Goal: Task Accomplishment & Management: Manage account settings

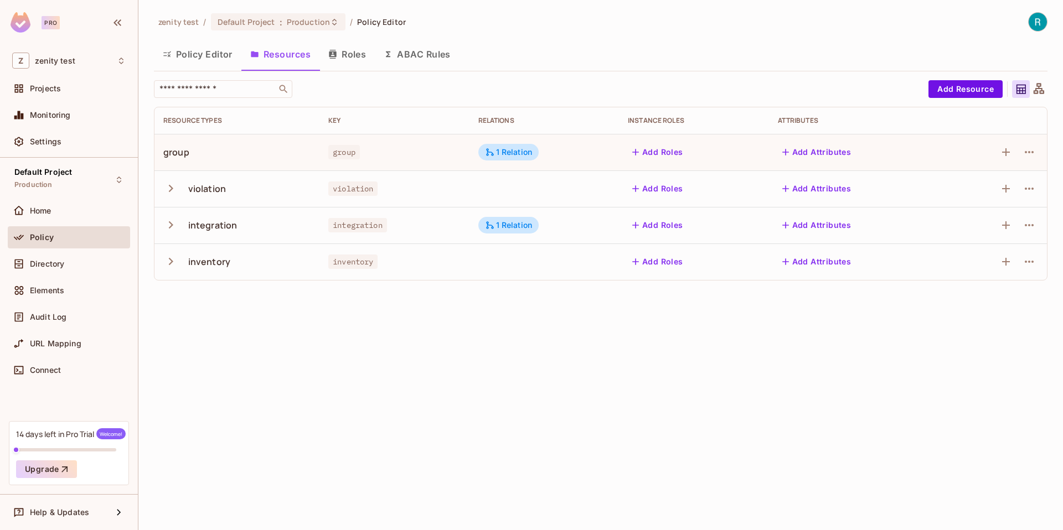
click at [361, 44] on button "Roles" at bounding box center [346, 54] width 55 height 28
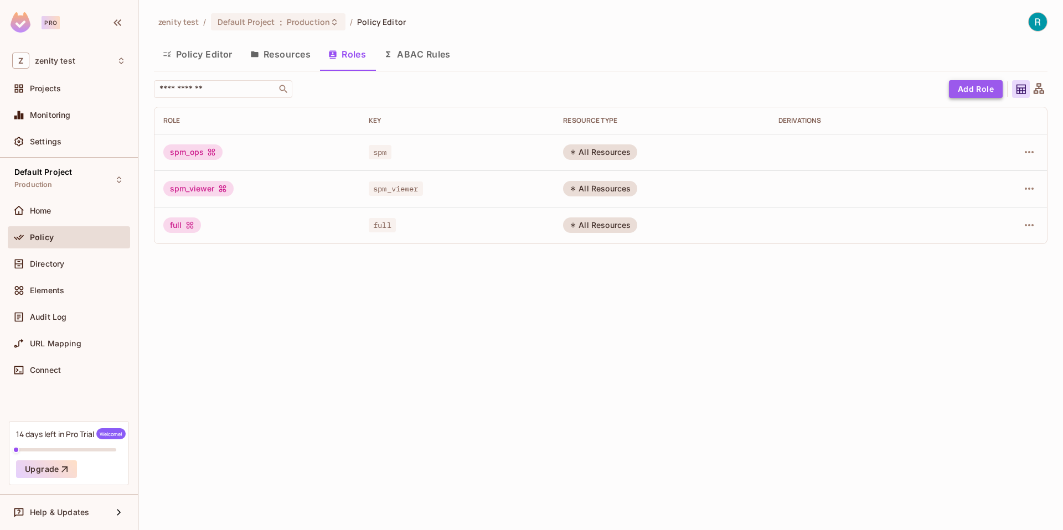
click at [969, 87] on button "Add Role" at bounding box center [976, 89] width 54 height 18
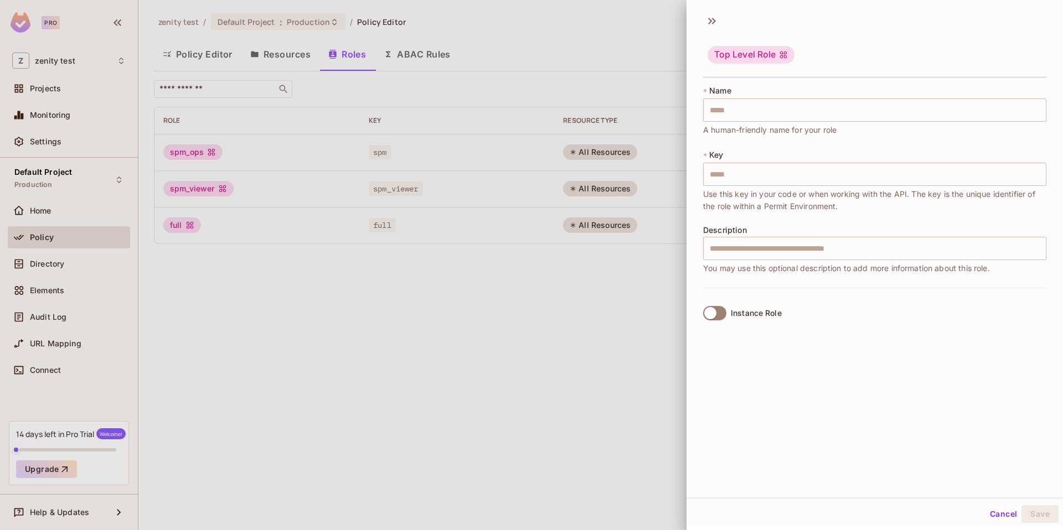
click at [644, 321] on div at bounding box center [531, 265] width 1063 height 530
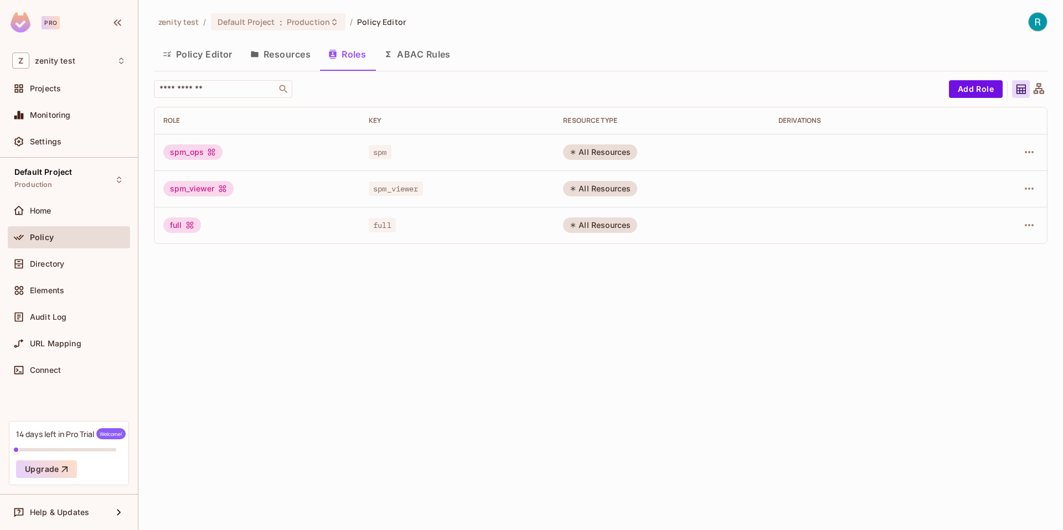
click at [428, 59] on button "ABAC Rules" at bounding box center [417, 54] width 85 height 28
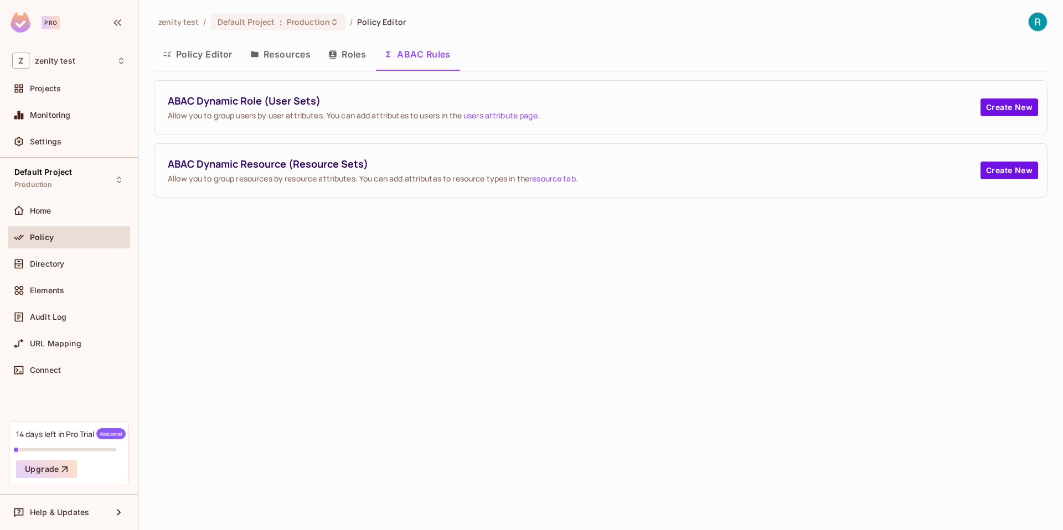
click at [351, 50] on button "Roles" at bounding box center [346, 54] width 55 height 28
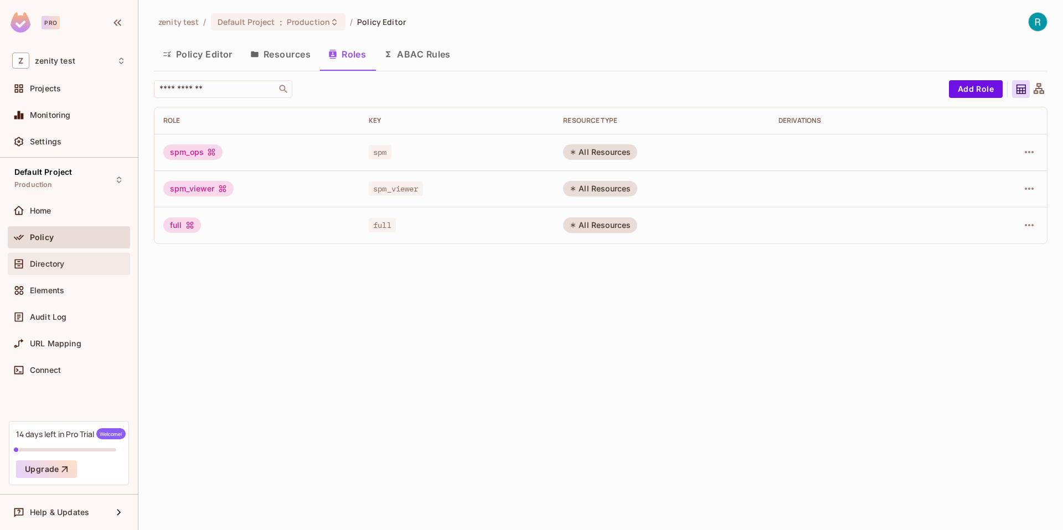
click at [92, 274] on div "Directory" at bounding box center [69, 264] width 122 height 22
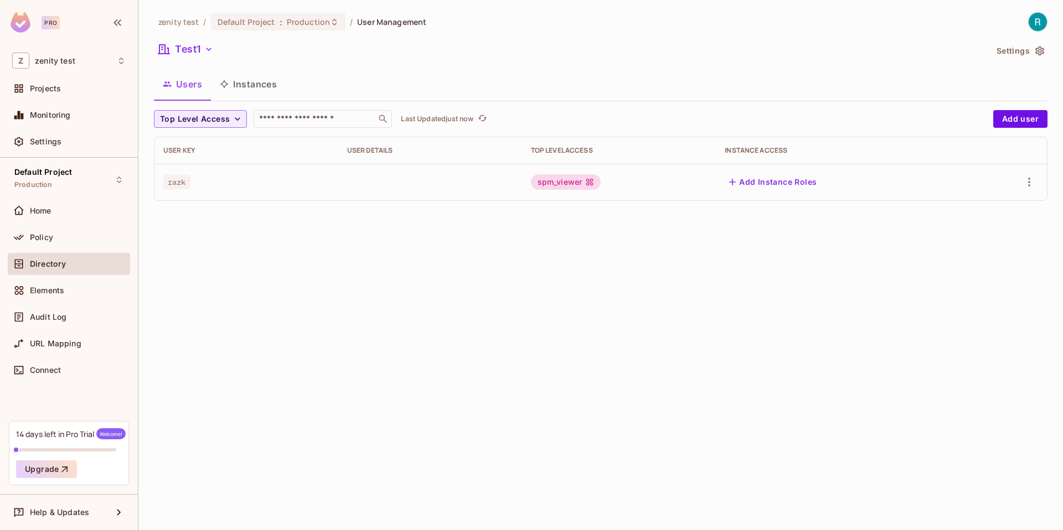
click at [231, 93] on button "Instances" at bounding box center [248, 84] width 75 height 28
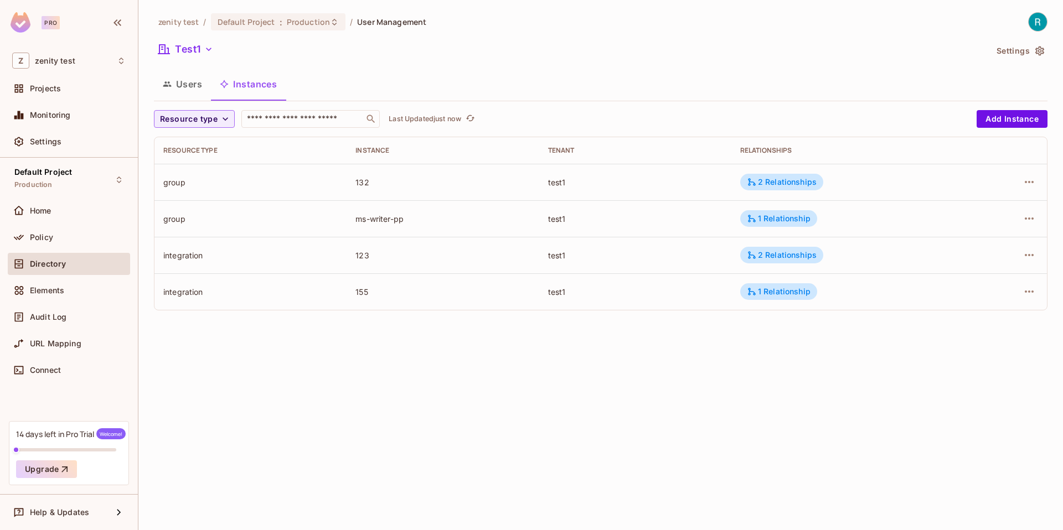
click at [195, 84] on button "Users" at bounding box center [182, 84] width 57 height 28
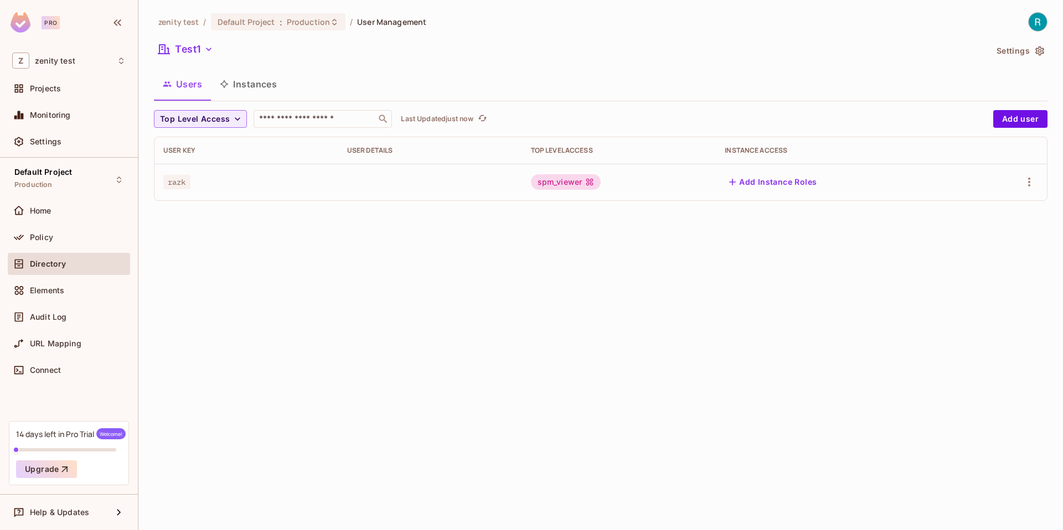
click at [247, 85] on button "Instances" at bounding box center [248, 84] width 75 height 28
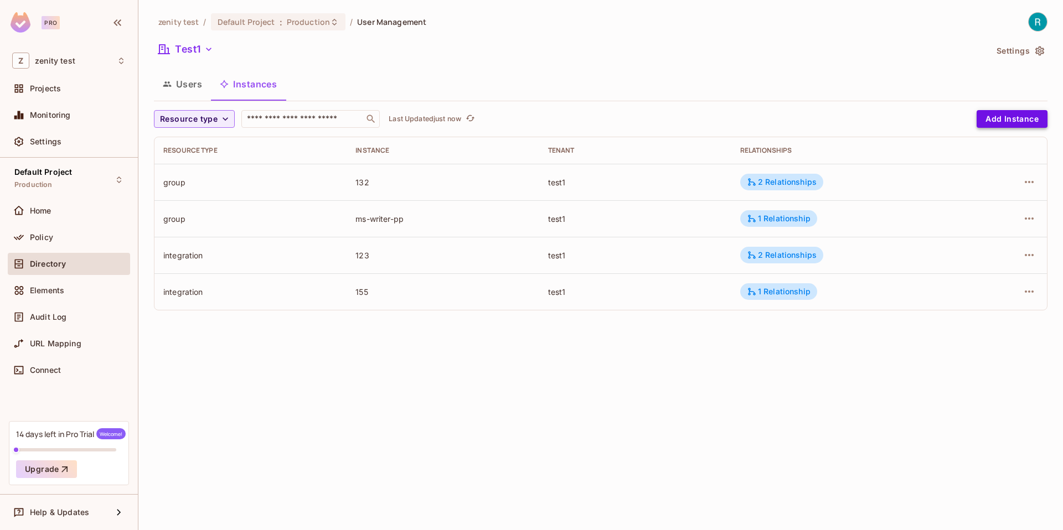
click at [1004, 115] on button "Add Instance" at bounding box center [1012, 119] width 71 height 18
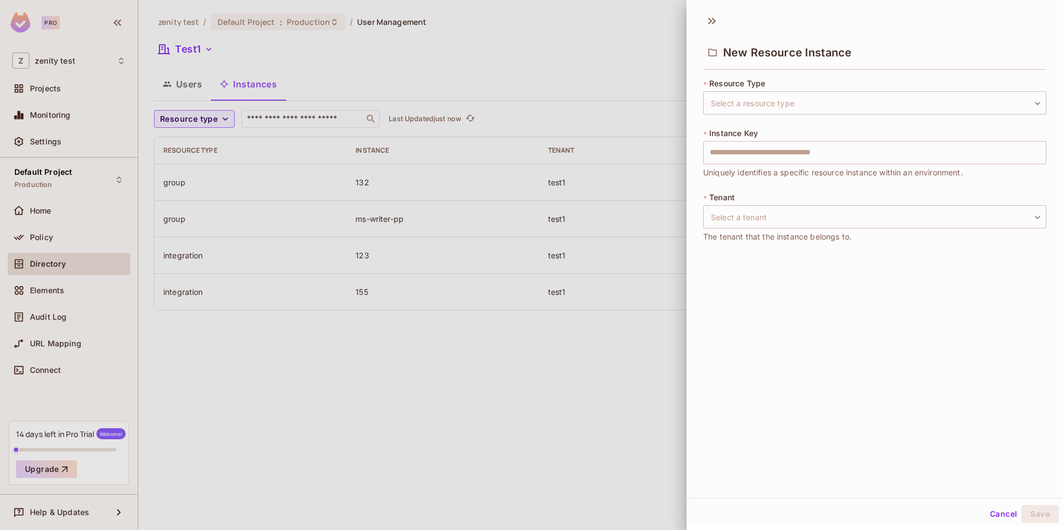
click at [556, 393] on div at bounding box center [531, 265] width 1063 height 530
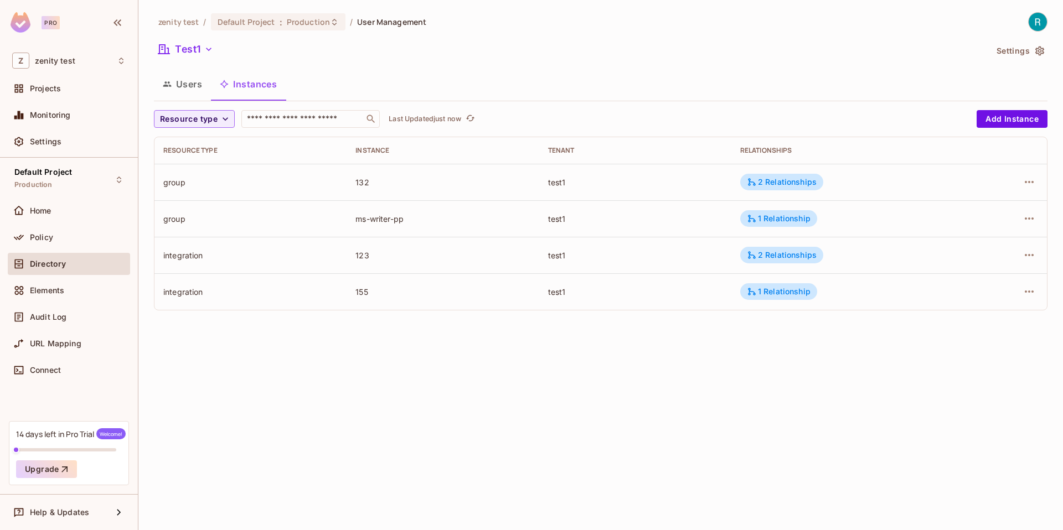
click at [1029, 172] on td at bounding box center [1006, 182] width 82 height 37
click at [1025, 181] on icon "button" at bounding box center [1029, 182] width 13 height 13
click at [949, 210] on div "Edit Resource Instance" at bounding box center [964, 207] width 86 height 11
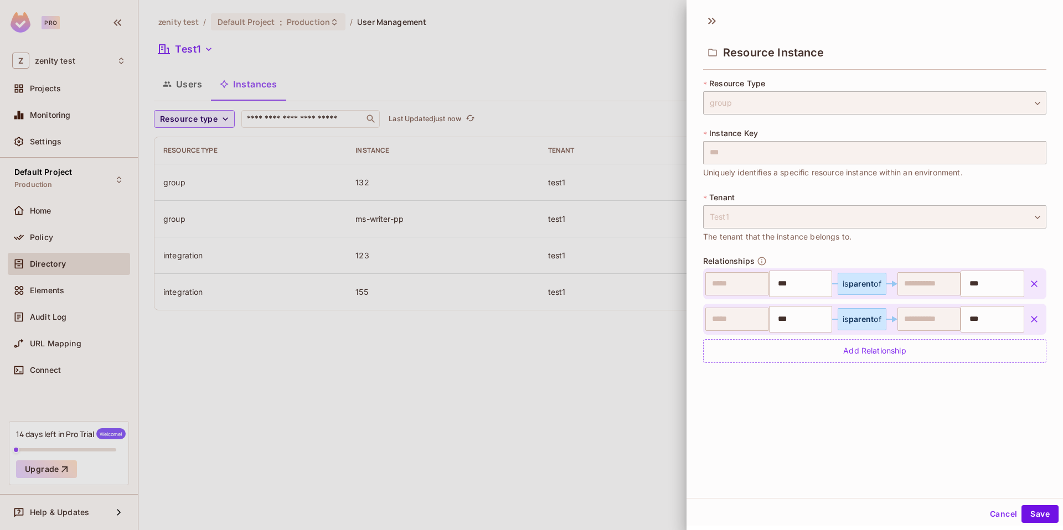
click at [527, 434] on div at bounding box center [531, 265] width 1063 height 530
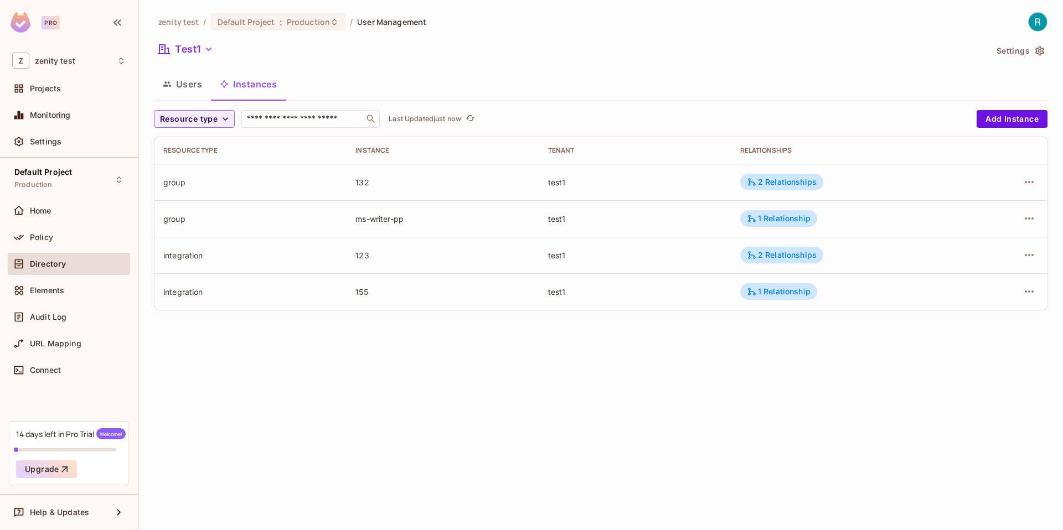
click at [189, 84] on button "Users" at bounding box center [182, 84] width 57 height 28
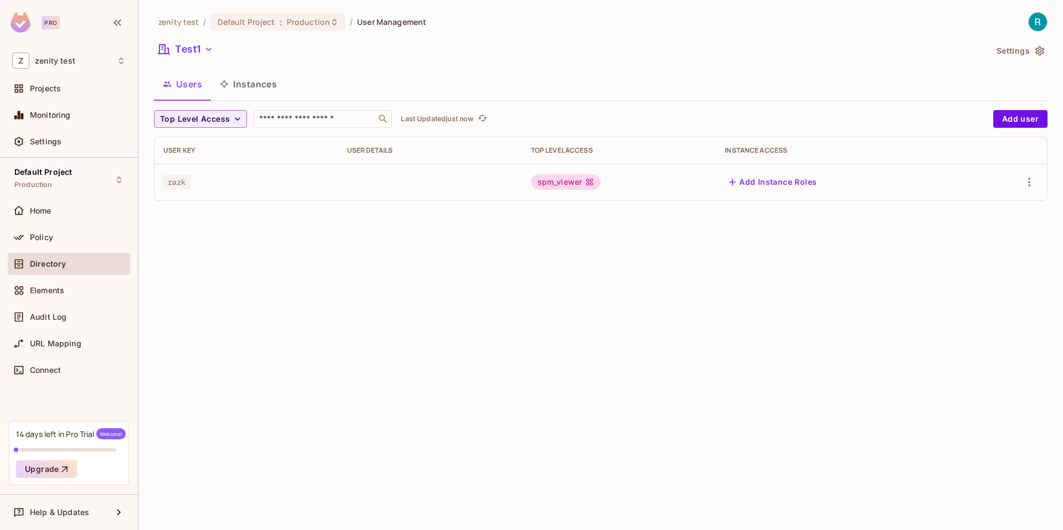
click at [248, 85] on button "Instances" at bounding box center [248, 84] width 75 height 28
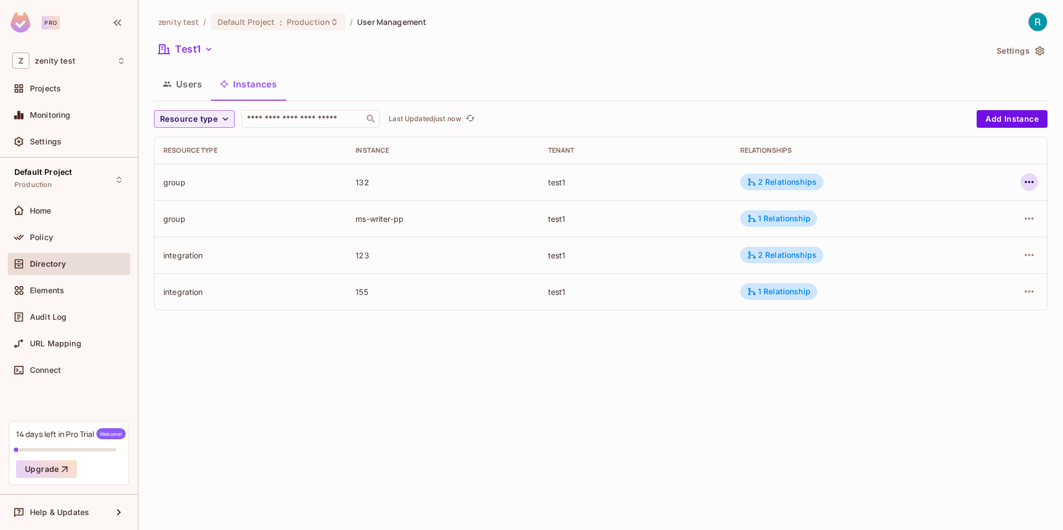
click at [1025, 179] on icon "button" at bounding box center [1029, 182] width 13 height 13
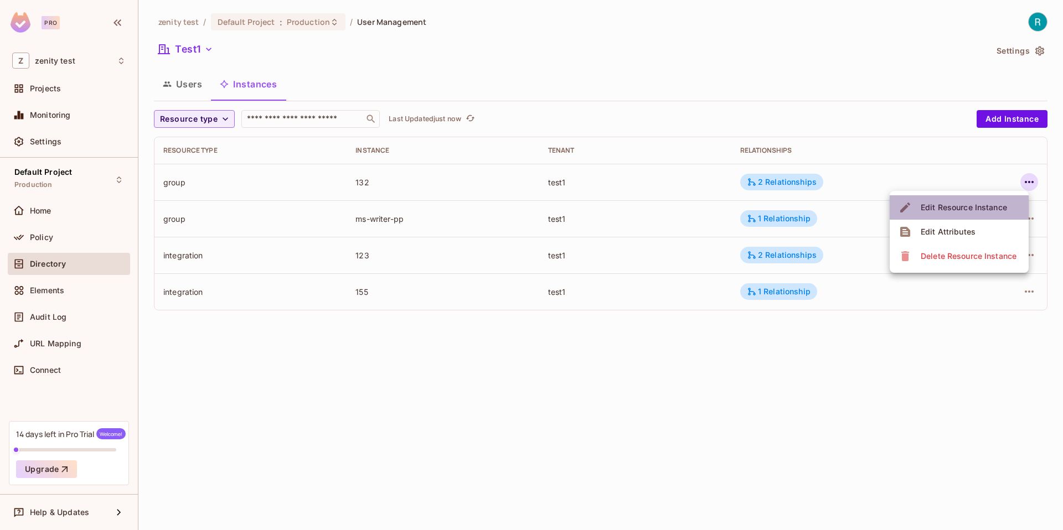
click at [960, 210] on div "Edit Resource Instance" at bounding box center [964, 207] width 86 height 11
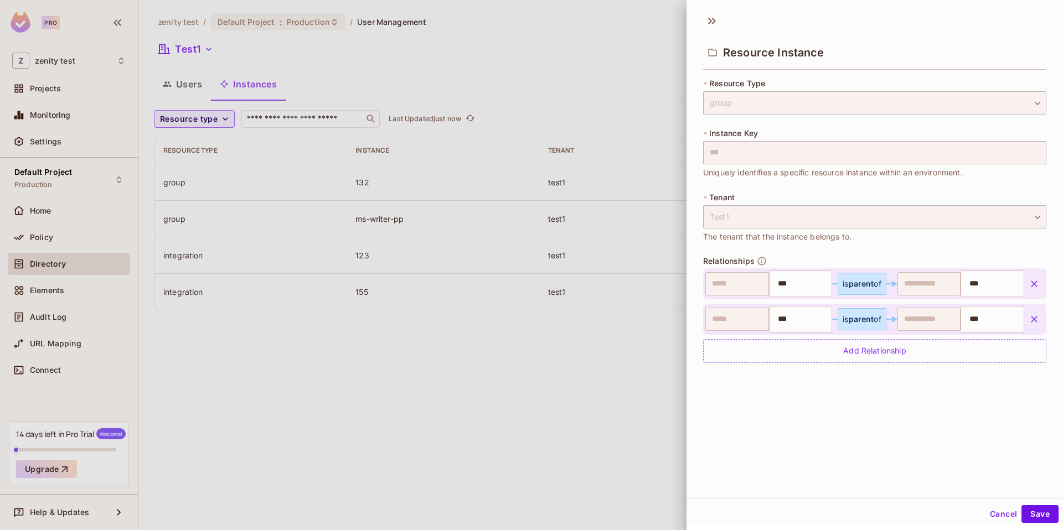
click at [524, 342] on div at bounding box center [531, 265] width 1063 height 530
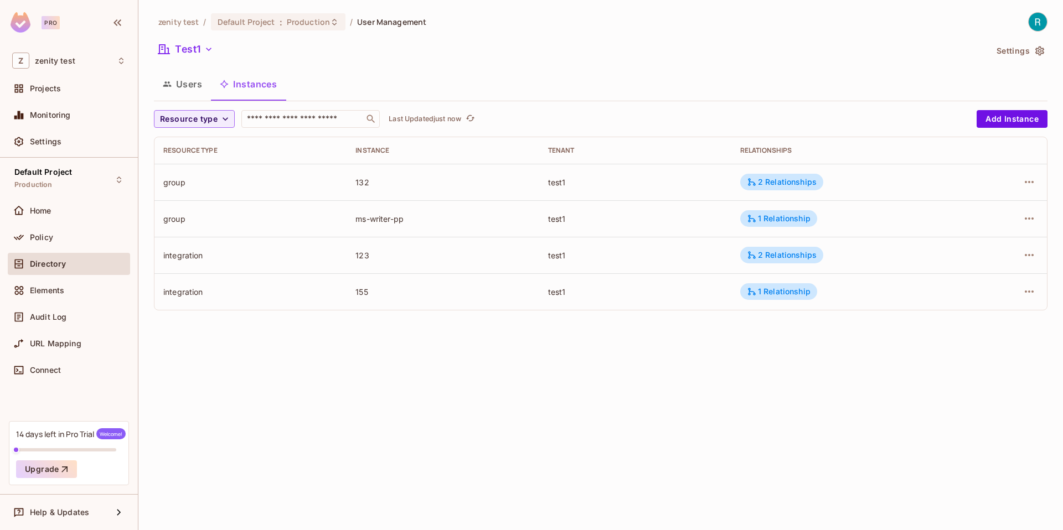
click at [184, 87] on button "Users" at bounding box center [182, 84] width 57 height 28
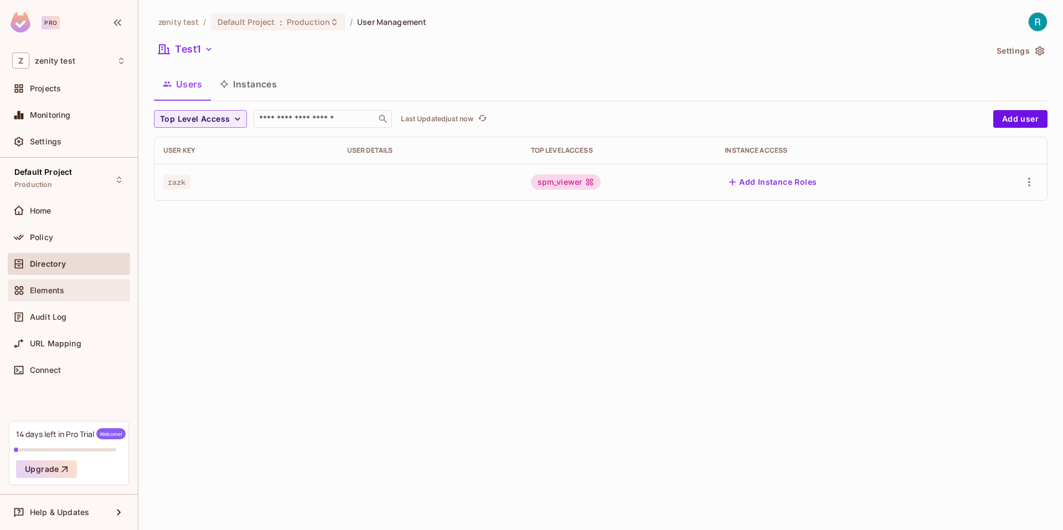
click at [54, 290] on span "Elements" at bounding box center [47, 290] width 34 height 9
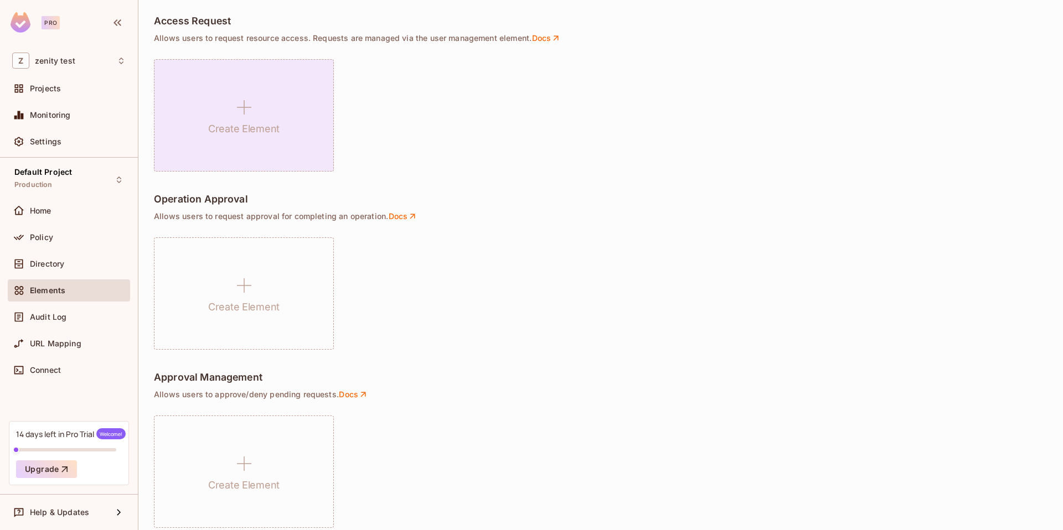
scroll to position [703, 0]
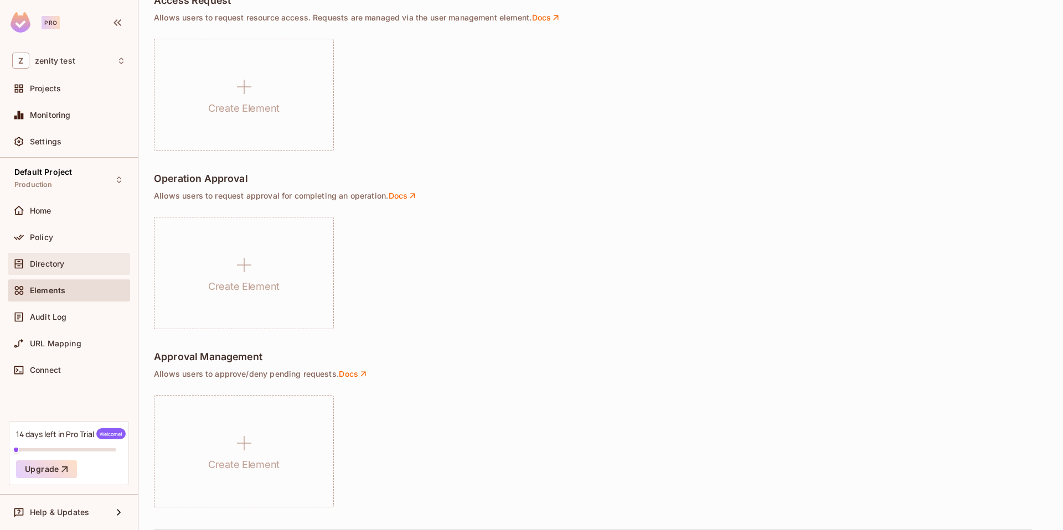
click at [60, 261] on span "Directory" at bounding box center [47, 264] width 34 height 9
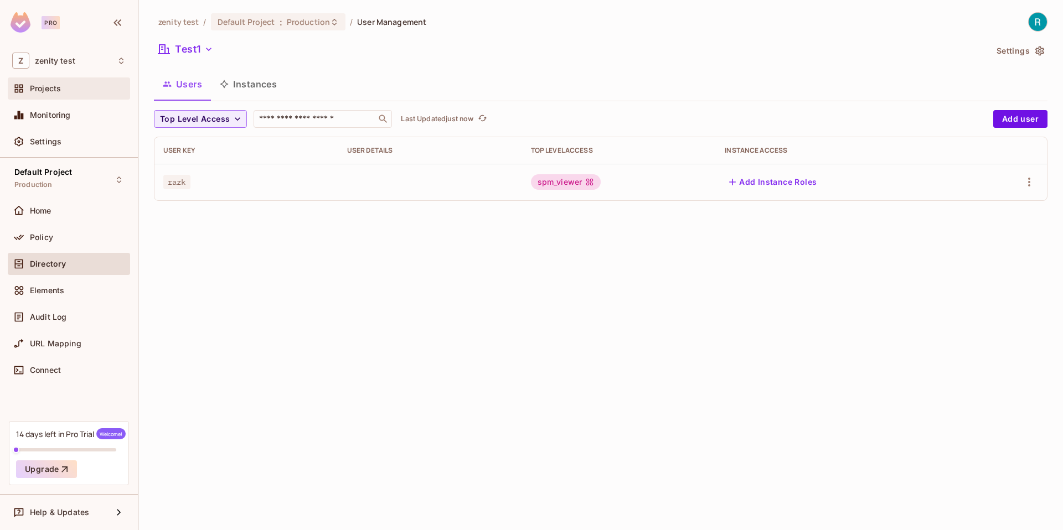
click at [71, 91] on div "Projects" at bounding box center [78, 88] width 96 height 9
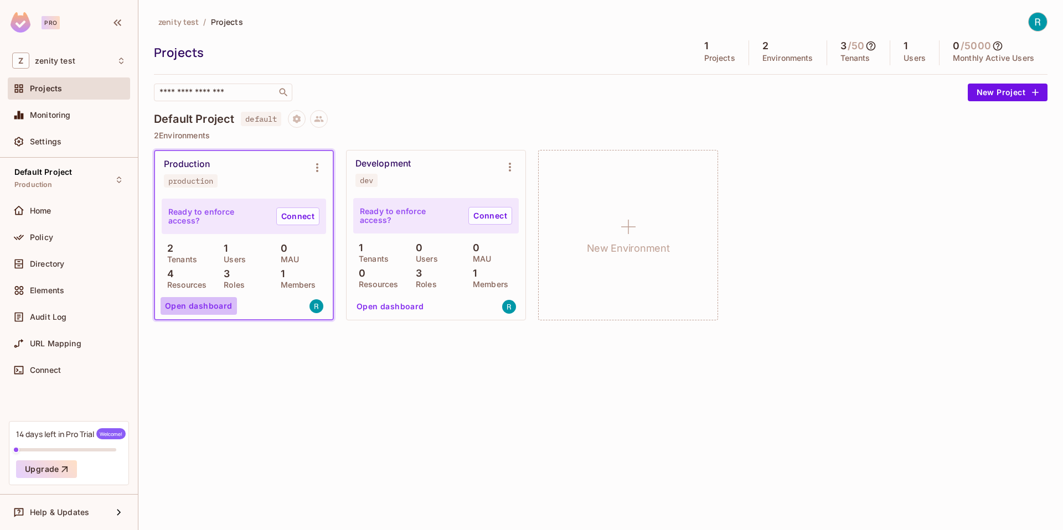
click at [205, 307] on button "Open dashboard" at bounding box center [199, 306] width 76 height 18
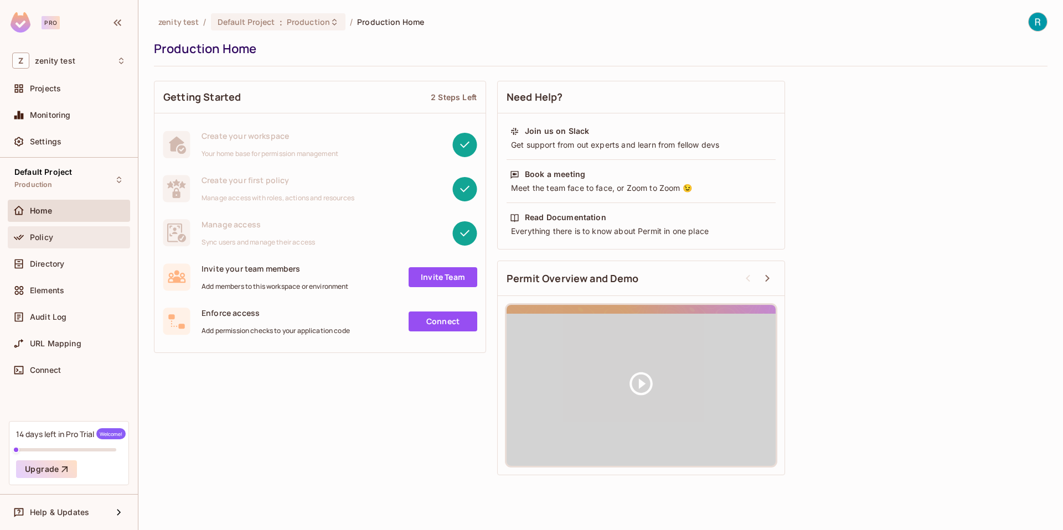
click at [22, 229] on div "Policy" at bounding box center [69, 237] width 122 height 22
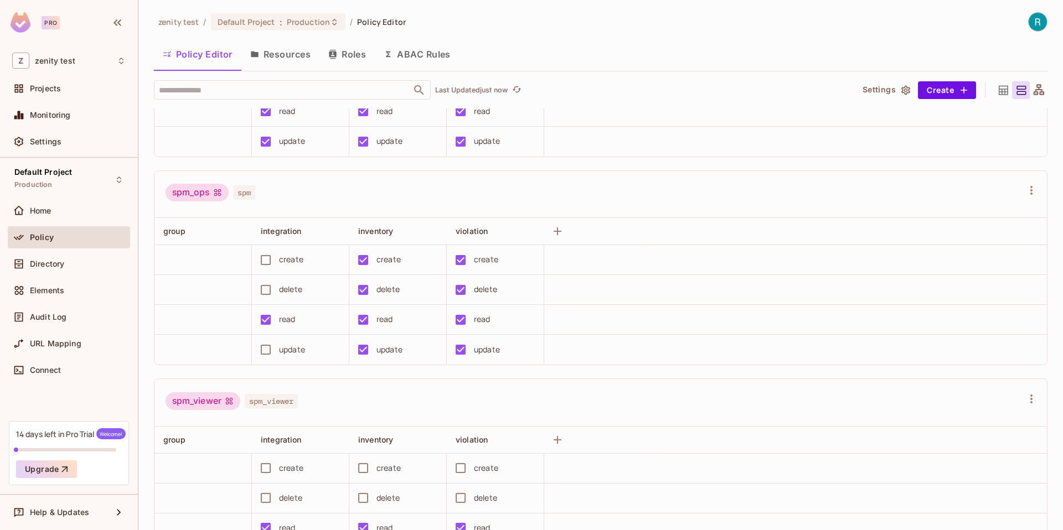
scroll to position [217, 0]
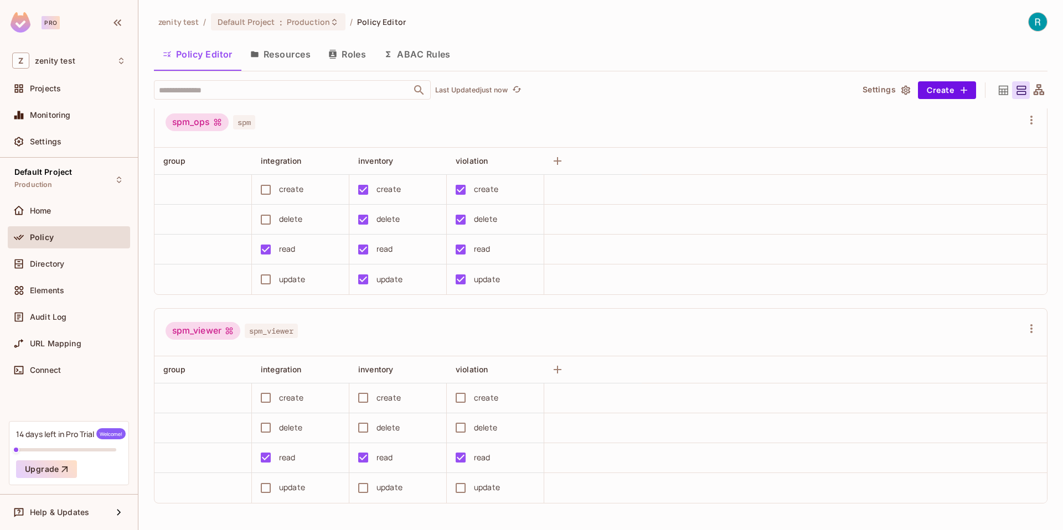
click at [190, 393] on td at bounding box center [202, 399] width 97 height 30
click at [947, 89] on button "Create" at bounding box center [947, 90] width 58 height 18
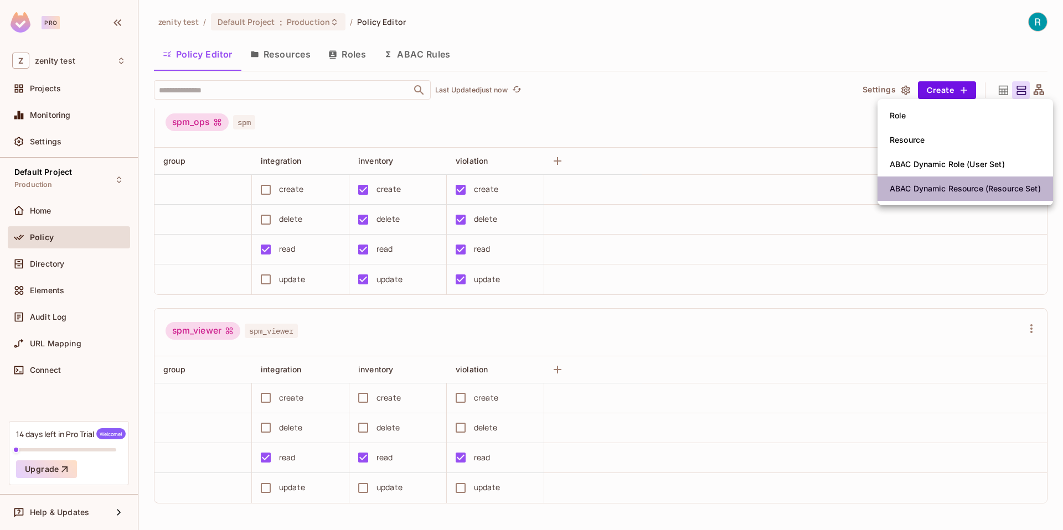
click at [937, 190] on div "ABAC Dynamic Resource (Resource Set)" at bounding box center [965, 188] width 151 height 11
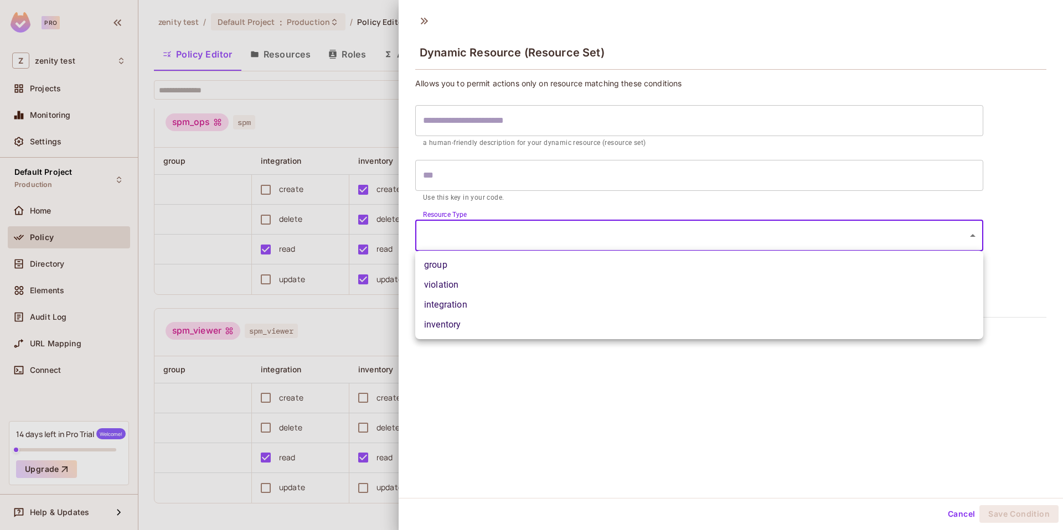
click at [585, 242] on body "Pro Z zenity test Projects Monitoring Settings Default Project Production Home …" at bounding box center [531, 265] width 1063 height 530
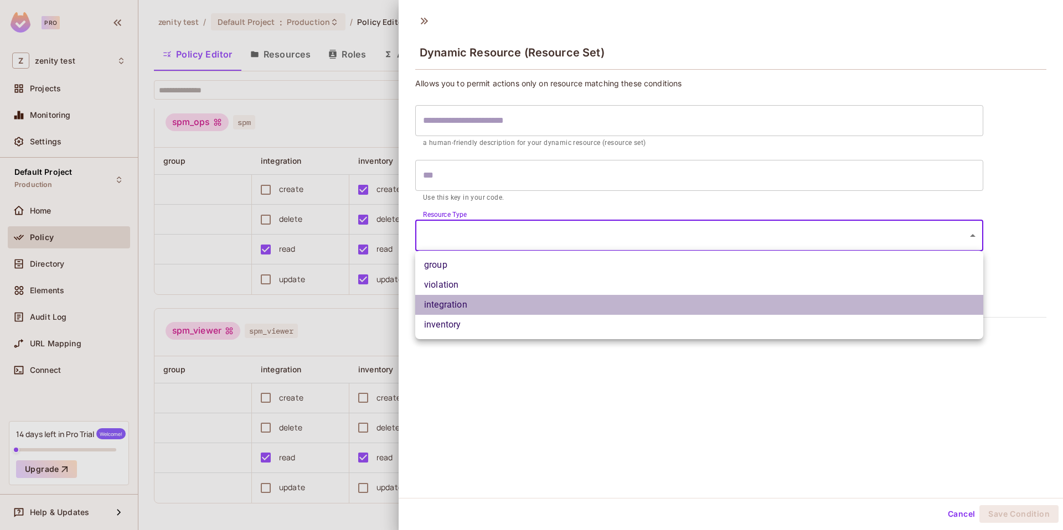
click at [569, 302] on li "integration" at bounding box center [699, 305] width 568 height 20
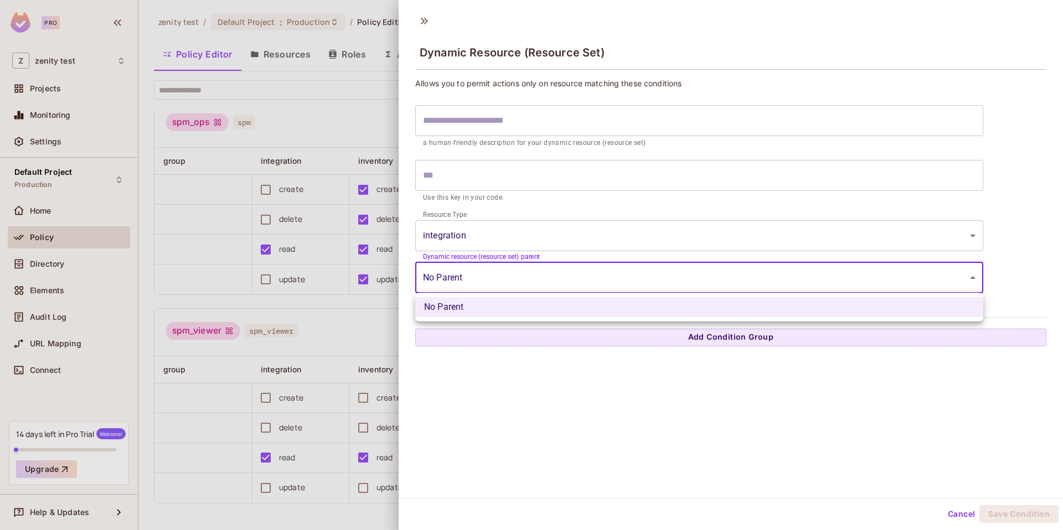
click at [568, 287] on body "**********" at bounding box center [531, 265] width 1063 height 530
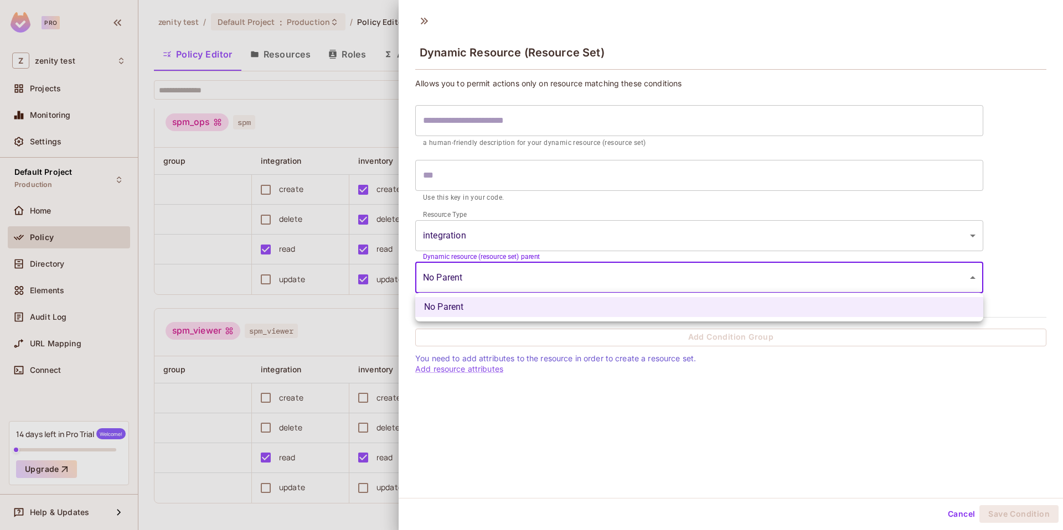
click at [527, 235] on div at bounding box center [531, 265] width 1063 height 530
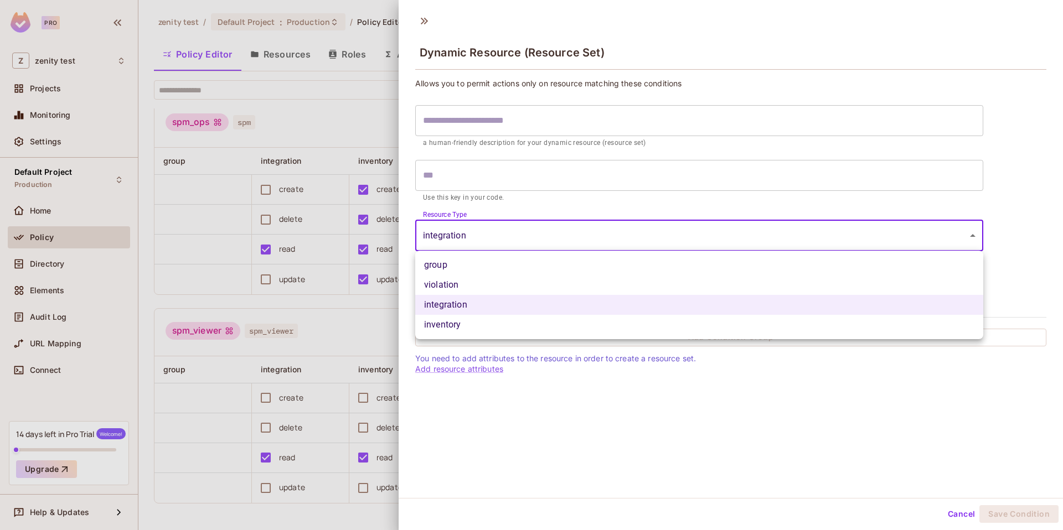
click at [527, 235] on body "**********" at bounding box center [531, 265] width 1063 height 530
click at [465, 282] on li "violation" at bounding box center [699, 285] width 568 height 20
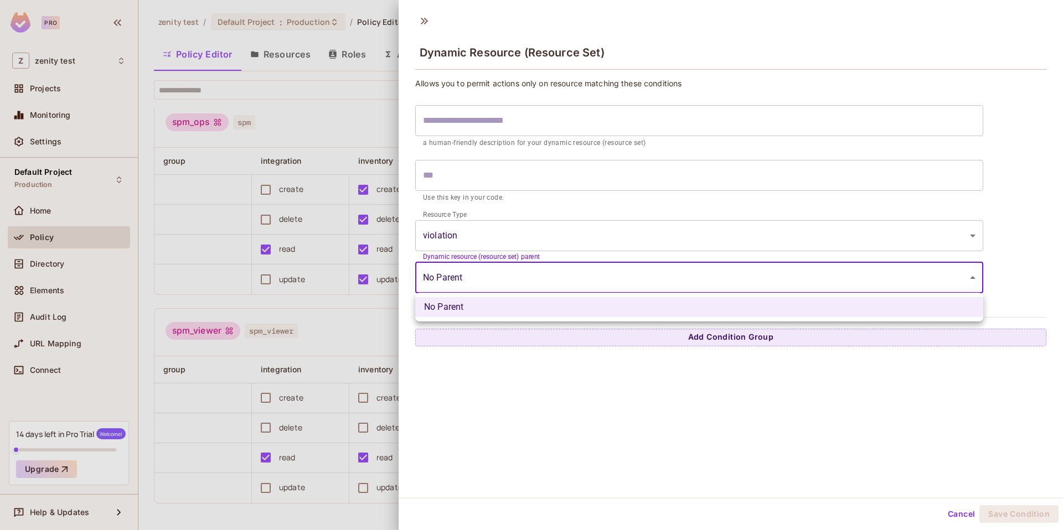
click at [476, 282] on body "Pro Z zenity test Projects Monitoring Settings Default Project Production Home …" at bounding box center [531, 265] width 1063 height 530
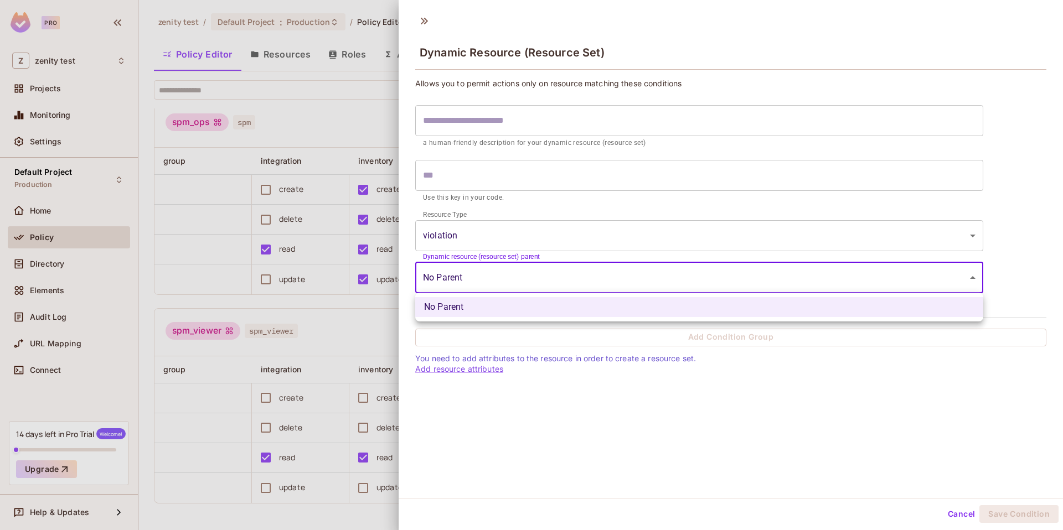
click at [481, 246] on div at bounding box center [531, 265] width 1063 height 530
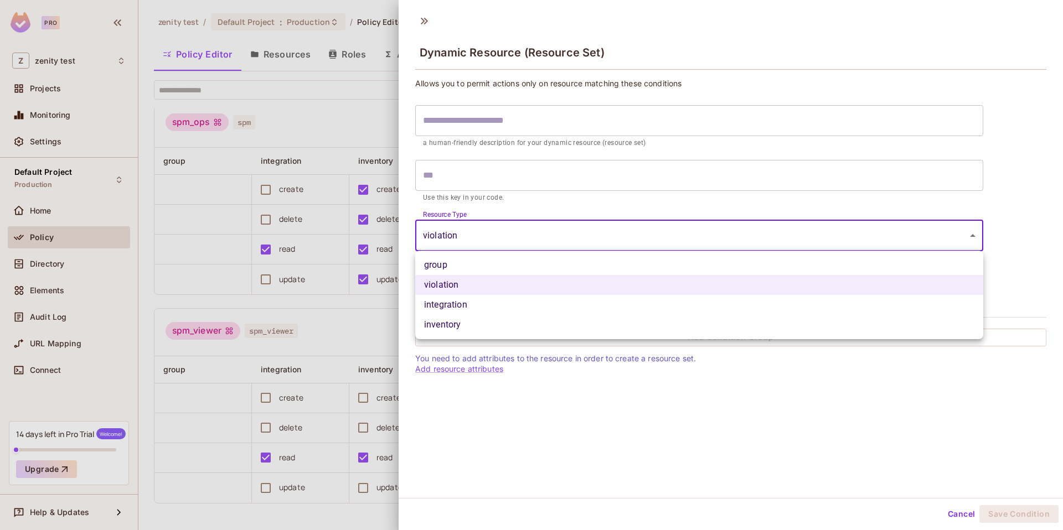
click at [480, 236] on body "Pro Z zenity test Projects Monitoring Settings Default Project Production Home …" at bounding box center [531, 265] width 1063 height 530
click at [453, 264] on li "group" at bounding box center [699, 265] width 568 height 20
type input "*****"
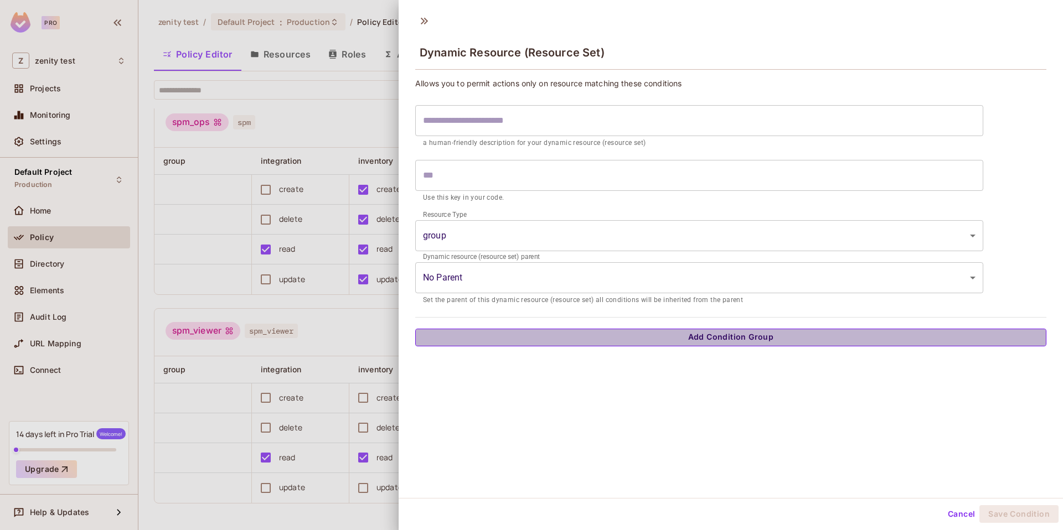
click at [520, 334] on button "Add Condition Group" at bounding box center [730, 338] width 631 height 18
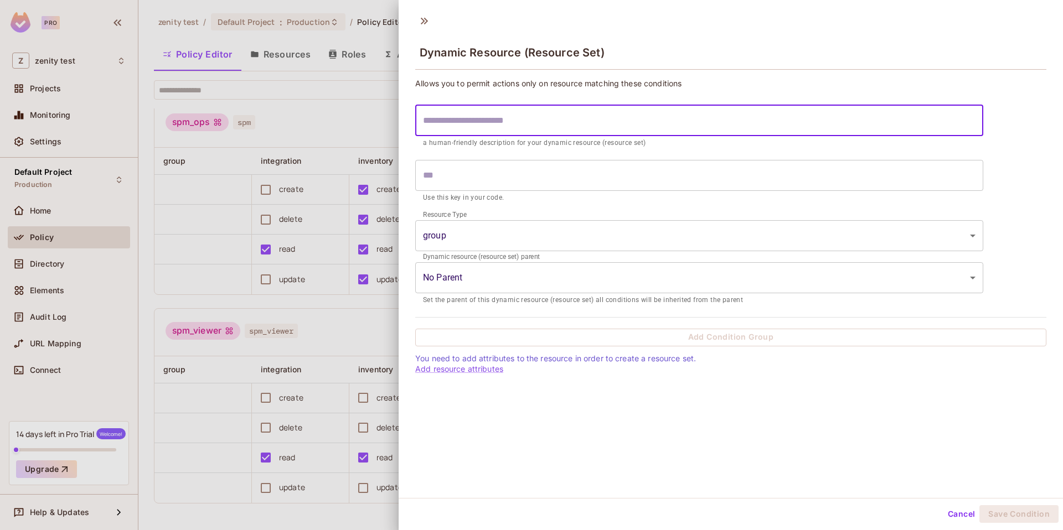
click at [613, 114] on input "text" at bounding box center [699, 120] width 568 height 31
click at [319, 108] on div at bounding box center [531, 265] width 1063 height 530
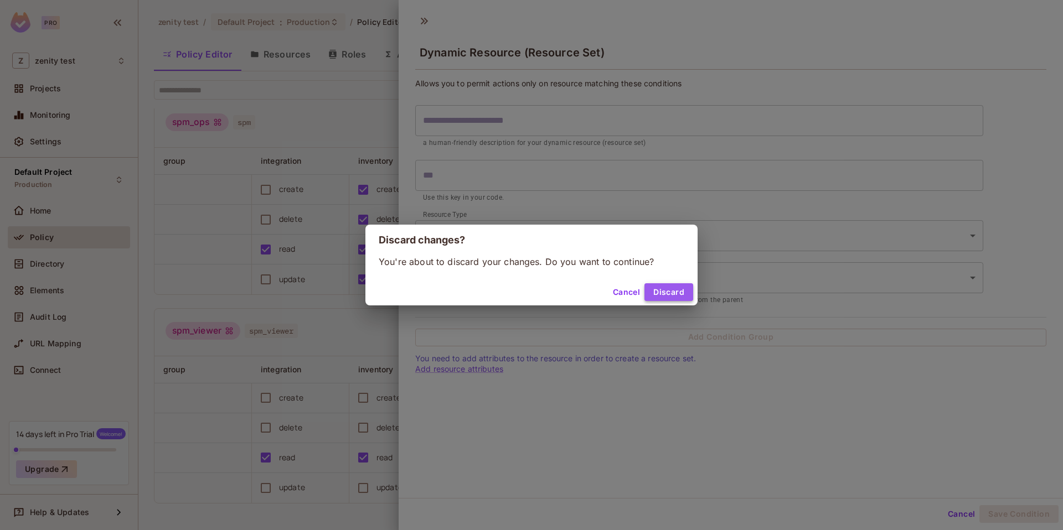
click at [658, 294] on button "Discard" at bounding box center [669, 293] width 49 height 18
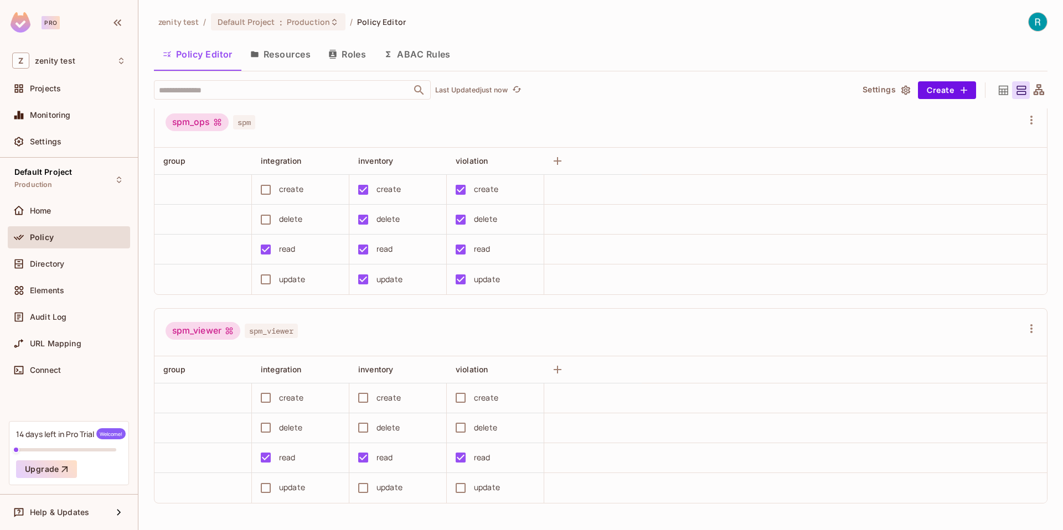
click at [431, 50] on button "ABAC Rules" at bounding box center [417, 54] width 85 height 28
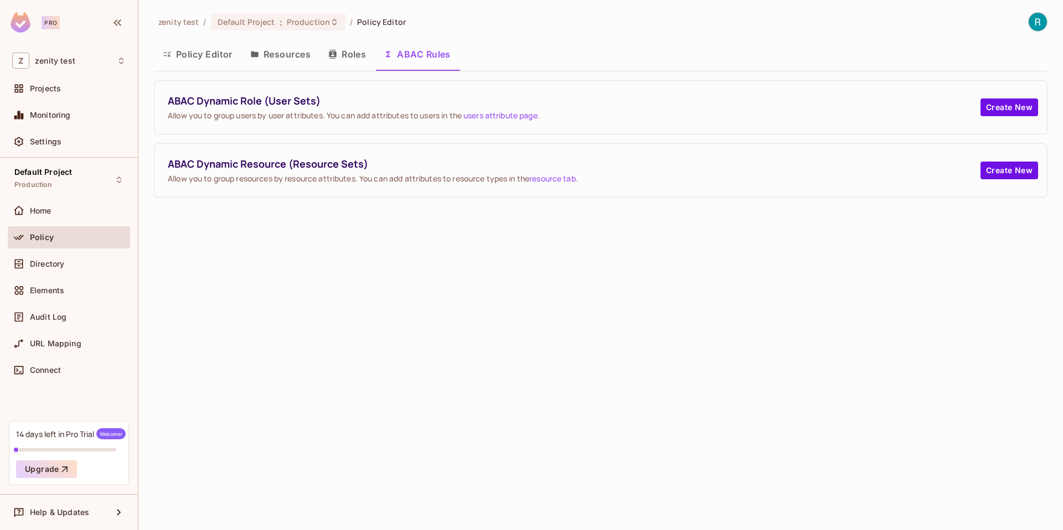
click at [354, 56] on button "Roles" at bounding box center [346, 54] width 55 height 28
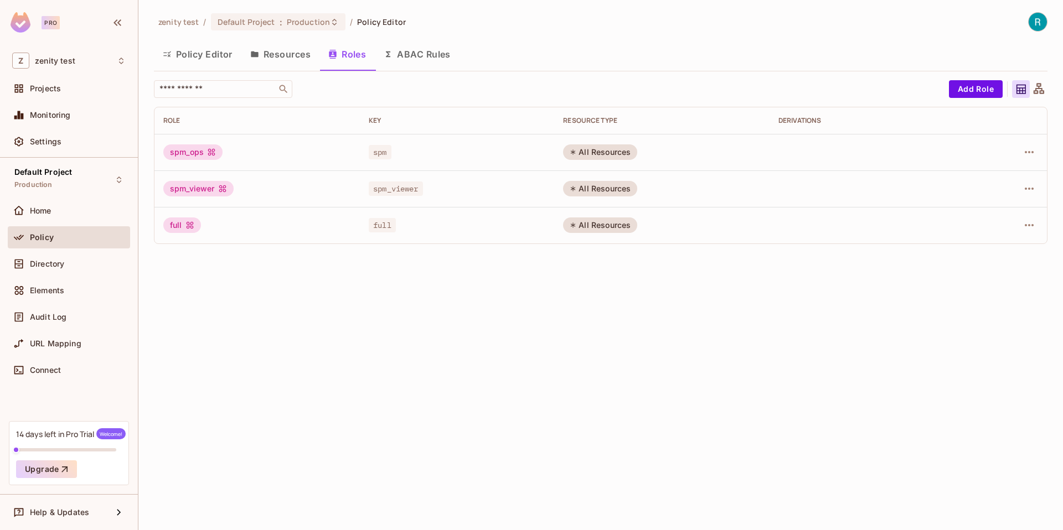
click at [1018, 154] on div at bounding box center [1005, 152] width 65 height 18
click at [1025, 154] on icon "button" at bounding box center [1029, 152] width 13 height 13
click at [1002, 177] on li "Edit Role" at bounding box center [981, 178] width 98 height 24
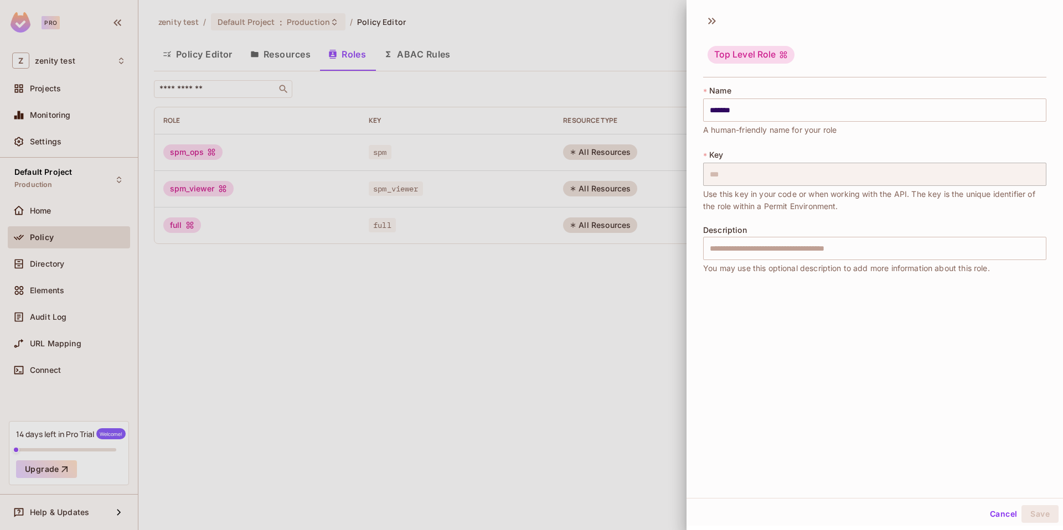
click at [693, 329] on div "Top Level Role * Name ******* ​ A human-friendly name for your role * Key *** ​…" at bounding box center [875, 253] width 377 height 491
click at [647, 329] on div at bounding box center [531, 265] width 1063 height 530
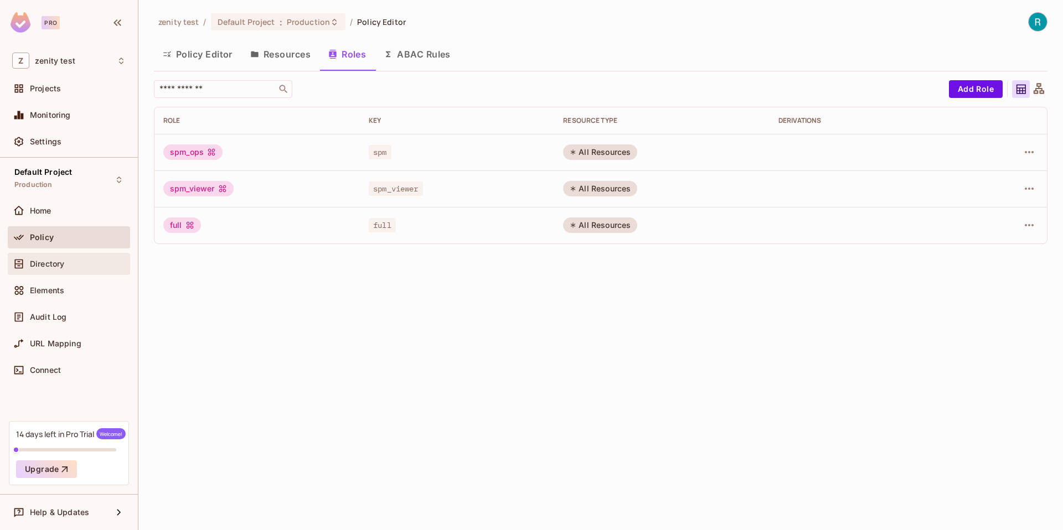
click at [47, 267] on span "Directory" at bounding box center [47, 264] width 34 height 9
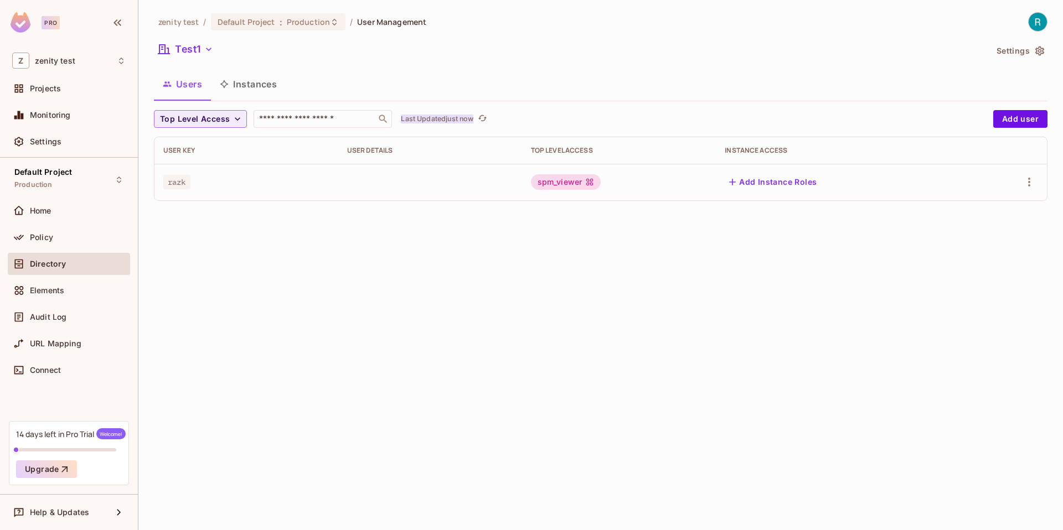
click at [461, 118] on p "Last Updated just now" at bounding box center [437, 119] width 73 height 9
click at [1013, 111] on button "Add user" at bounding box center [1020, 119] width 54 height 18
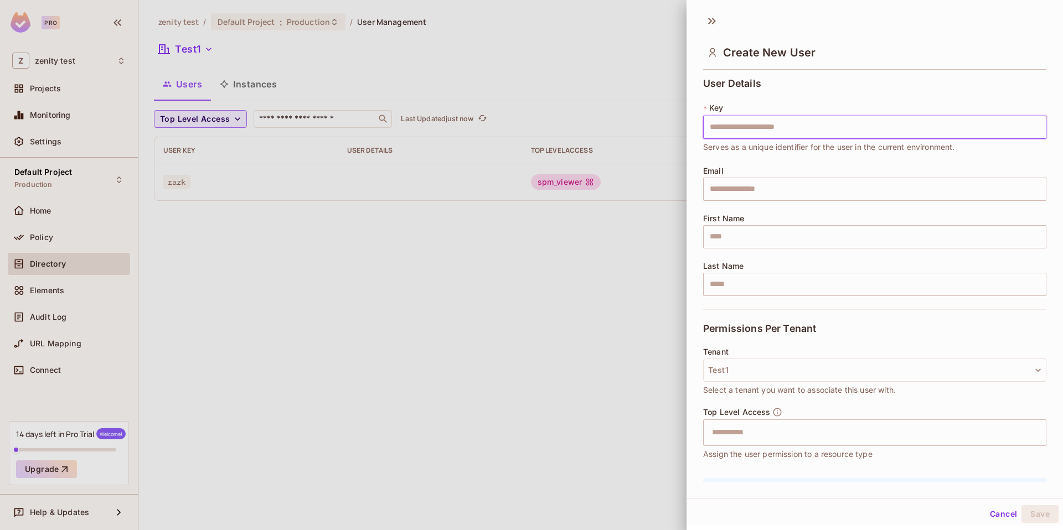
scroll to position [68, 0]
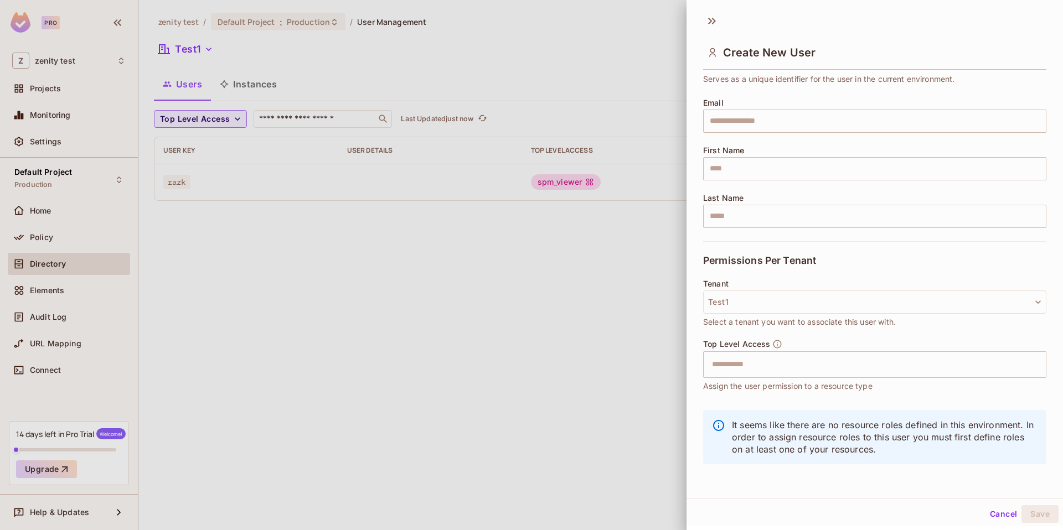
click at [662, 405] on div at bounding box center [531, 265] width 1063 height 530
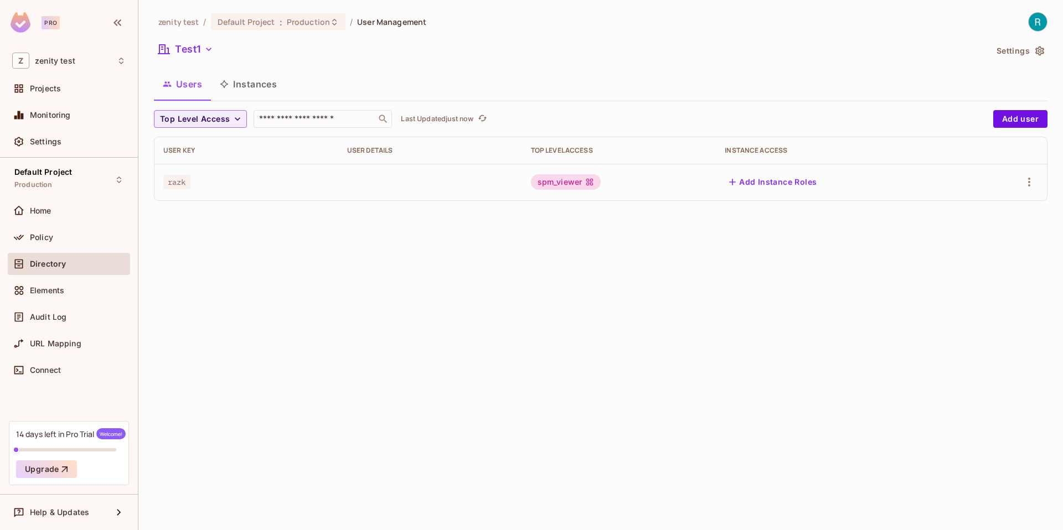
click at [795, 189] on button "Add Instance Roles" at bounding box center [773, 182] width 96 height 18
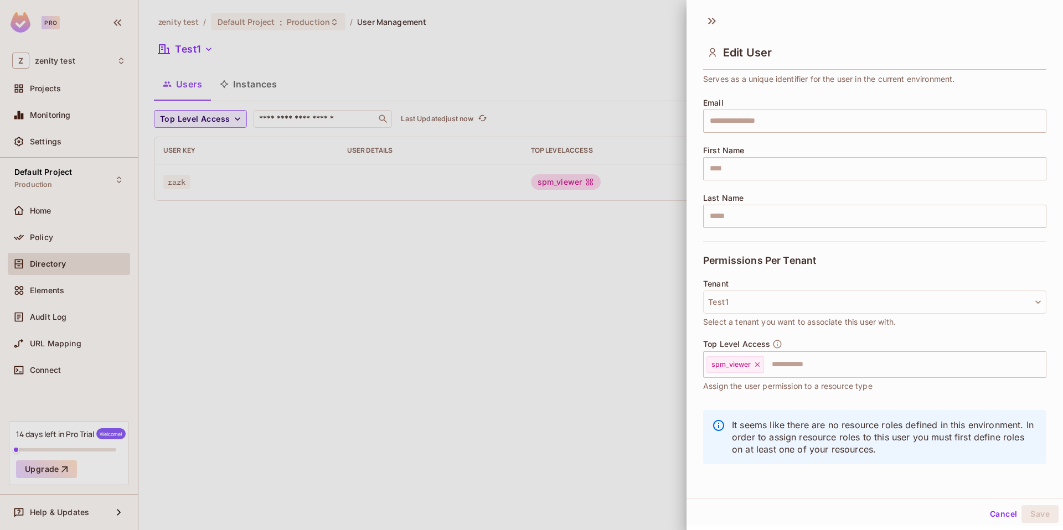
click at [612, 383] on div at bounding box center [531, 265] width 1063 height 530
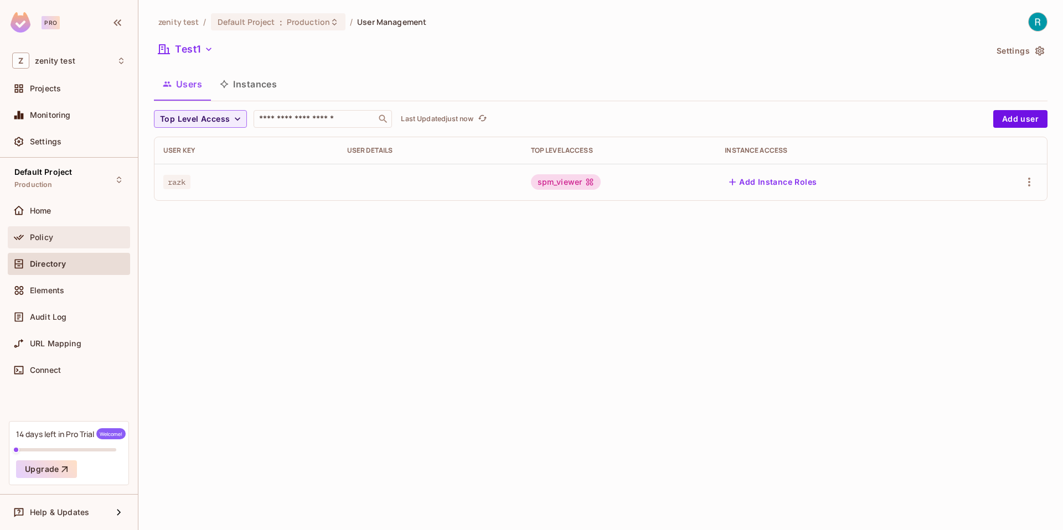
click at [29, 239] on div at bounding box center [21, 237] width 18 height 13
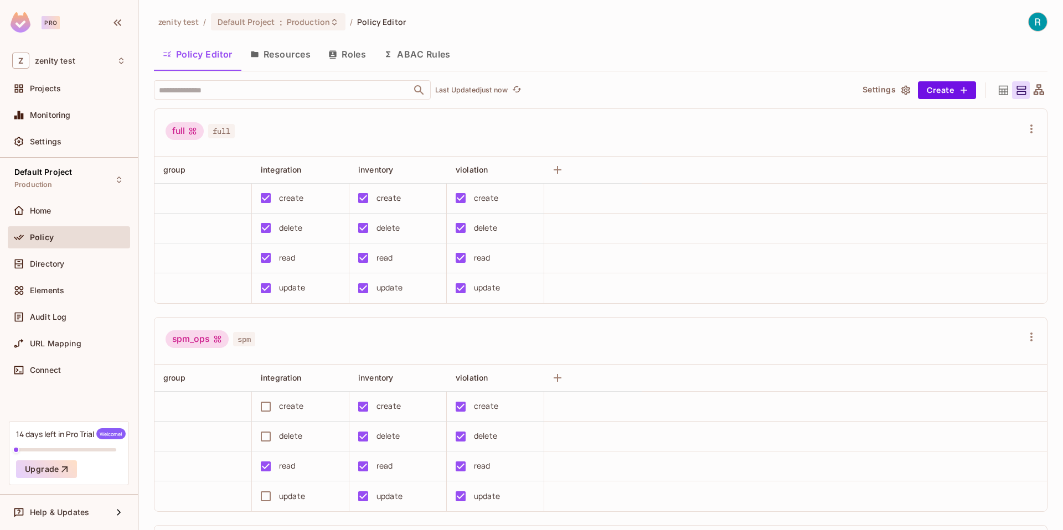
click at [349, 42] on button "Roles" at bounding box center [346, 54] width 55 height 28
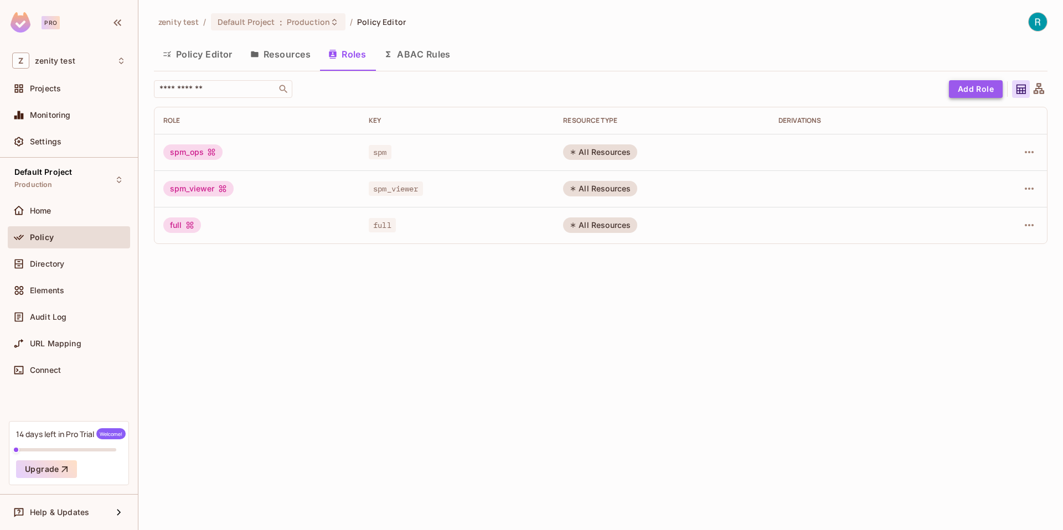
click at [960, 85] on button "Add Role" at bounding box center [976, 89] width 54 height 18
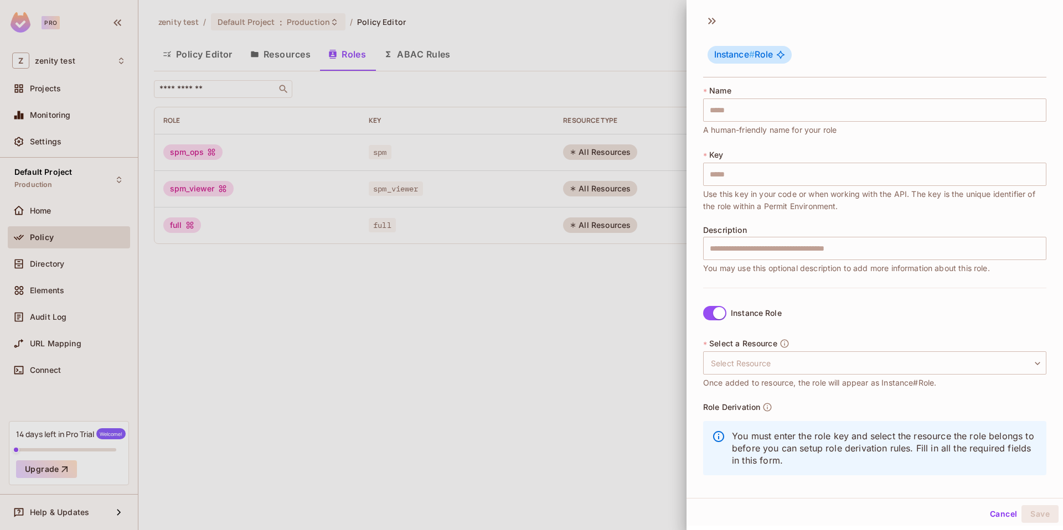
click at [753, 375] on div "* Select a Resource Select Resource ​ Select Resource Once added to resource, t…" at bounding box center [874, 363] width 343 height 51
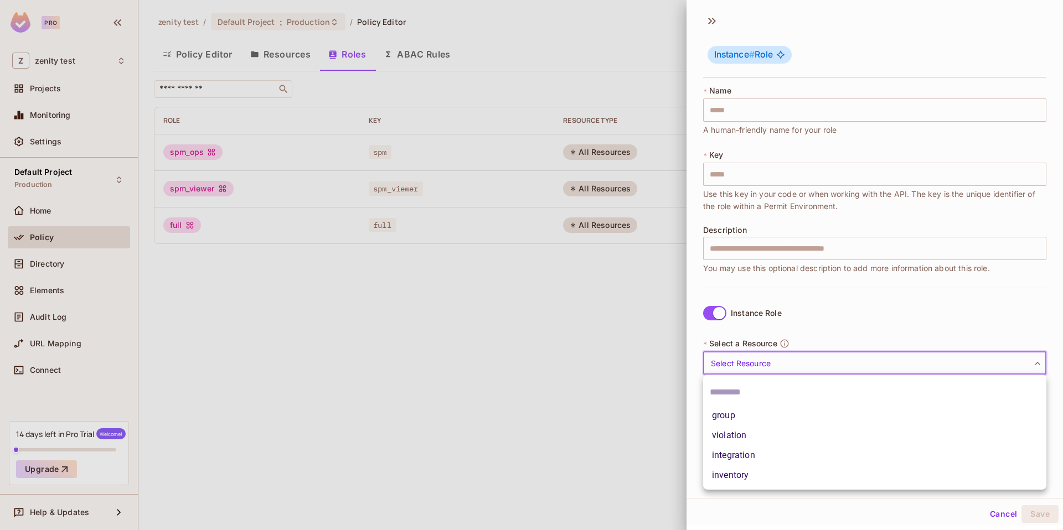
click at [751, 364] on body "Pro Z zenity test Projects Monitoring Settings Default Project Production Home …" at bounding box center [531, 265] width 1063 height 530
